Goal: Information Seeking & Learning: Learn about a topic

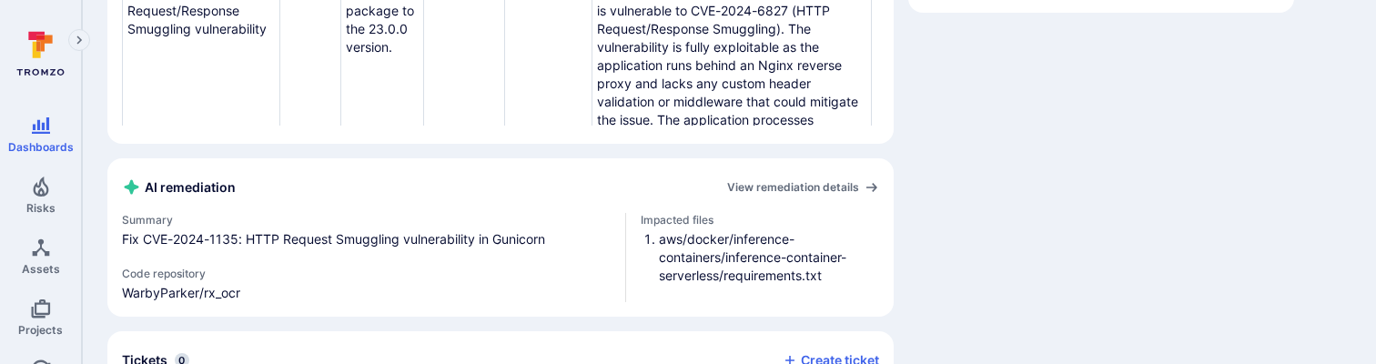
scroll to position [100, 0]
